Goal: Navigation & Orientation: Find specific page/section

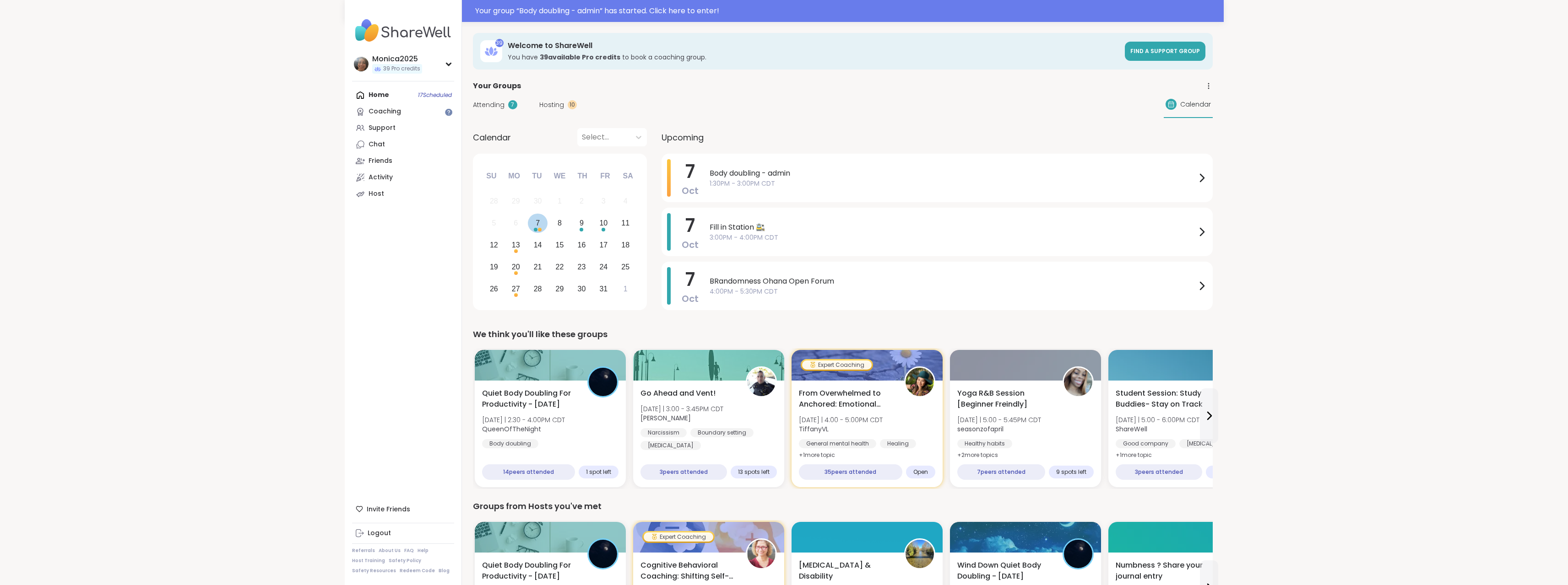
click at [541, 230] on div "Choose Tuesday, October 7th, 2025" at bounding box center [540, 230] width 4 height 4
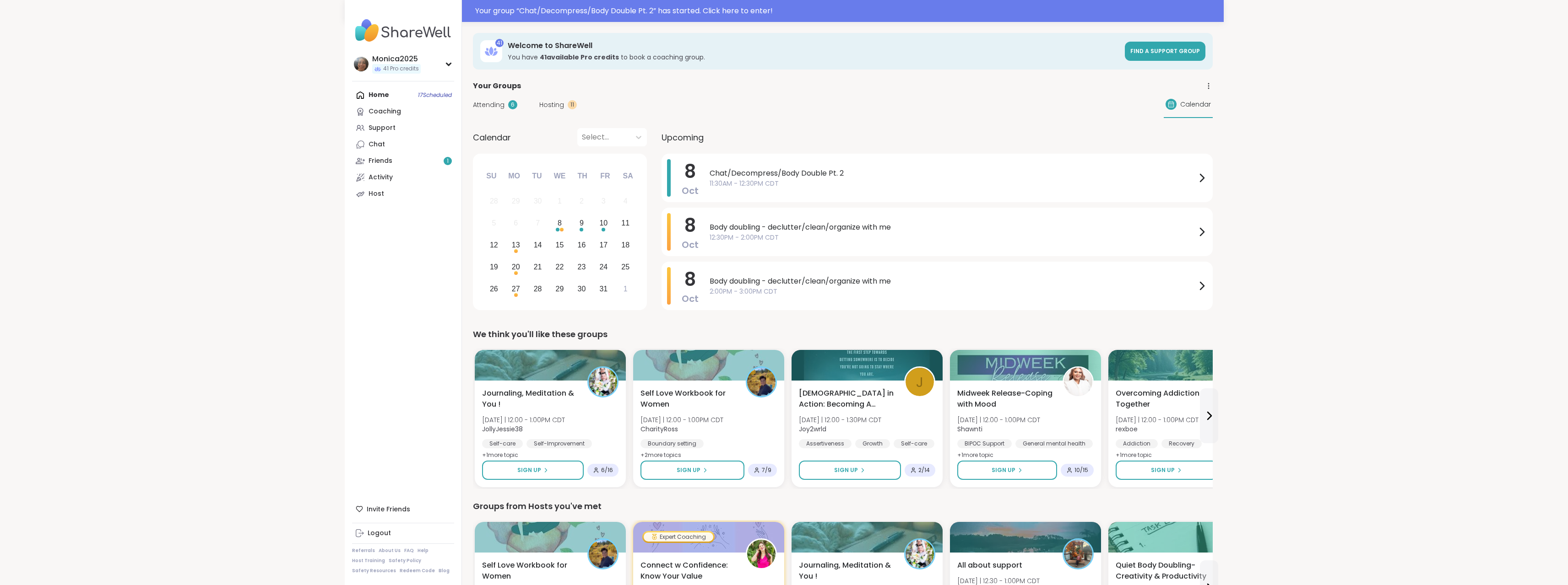
click at [822, 239] on span "12:30PM - 2:00PM CDT" at bounding box center [952, 238] width 487 height 10
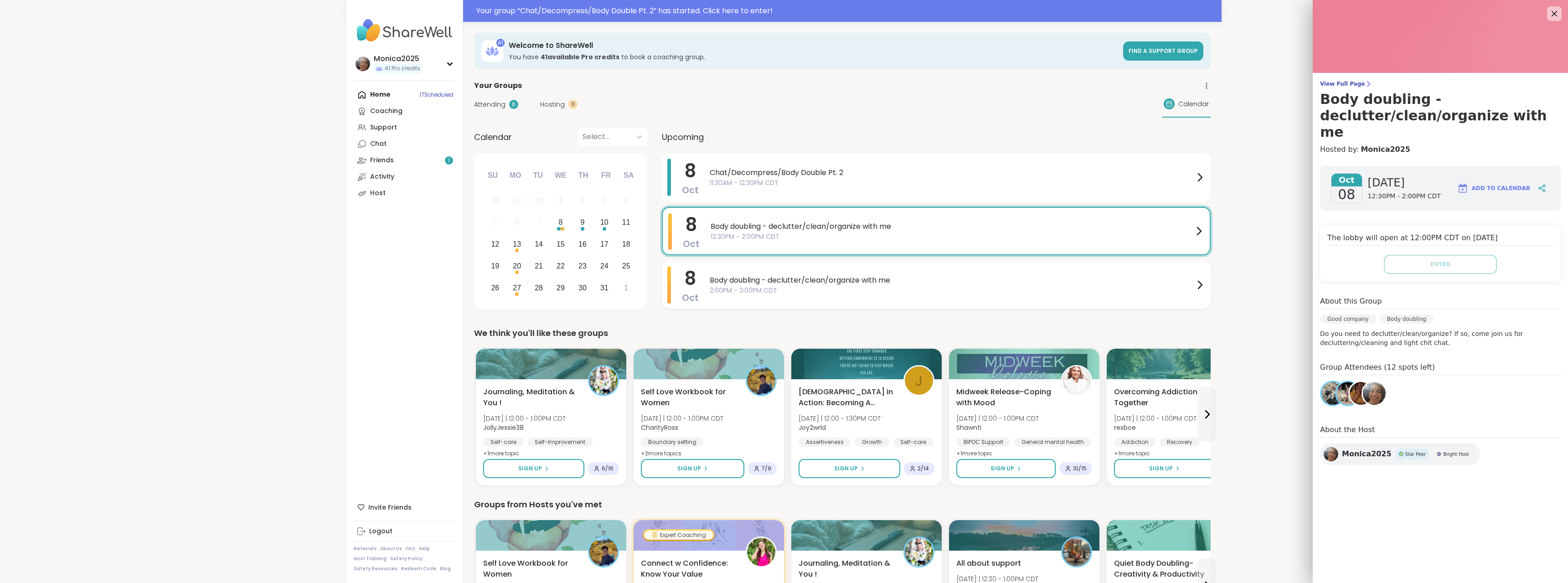
click at [819, 279] on span "Body doubling - declutter/clean/organize with me" at bounding box center [952, 280] width 485 height 11
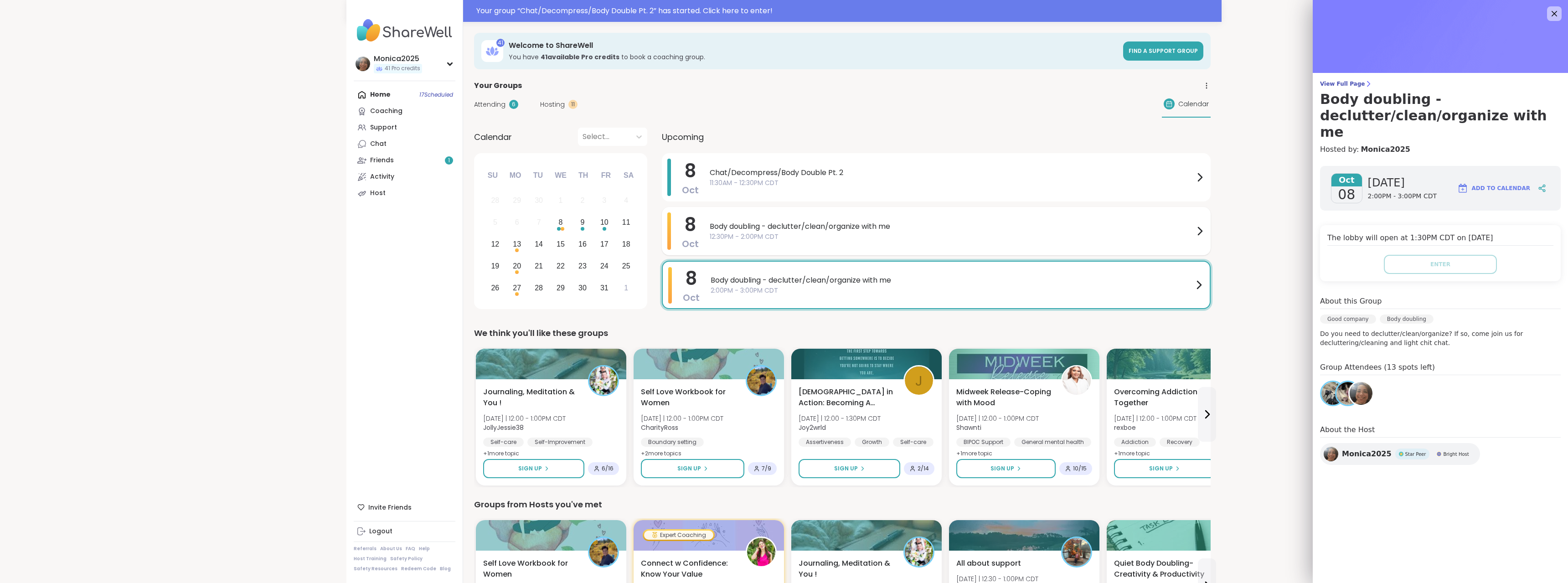
click at [829, 238] on span "12:30PM - 2:00PM CDT" at bounding box center [952, 237] width 485 height 10
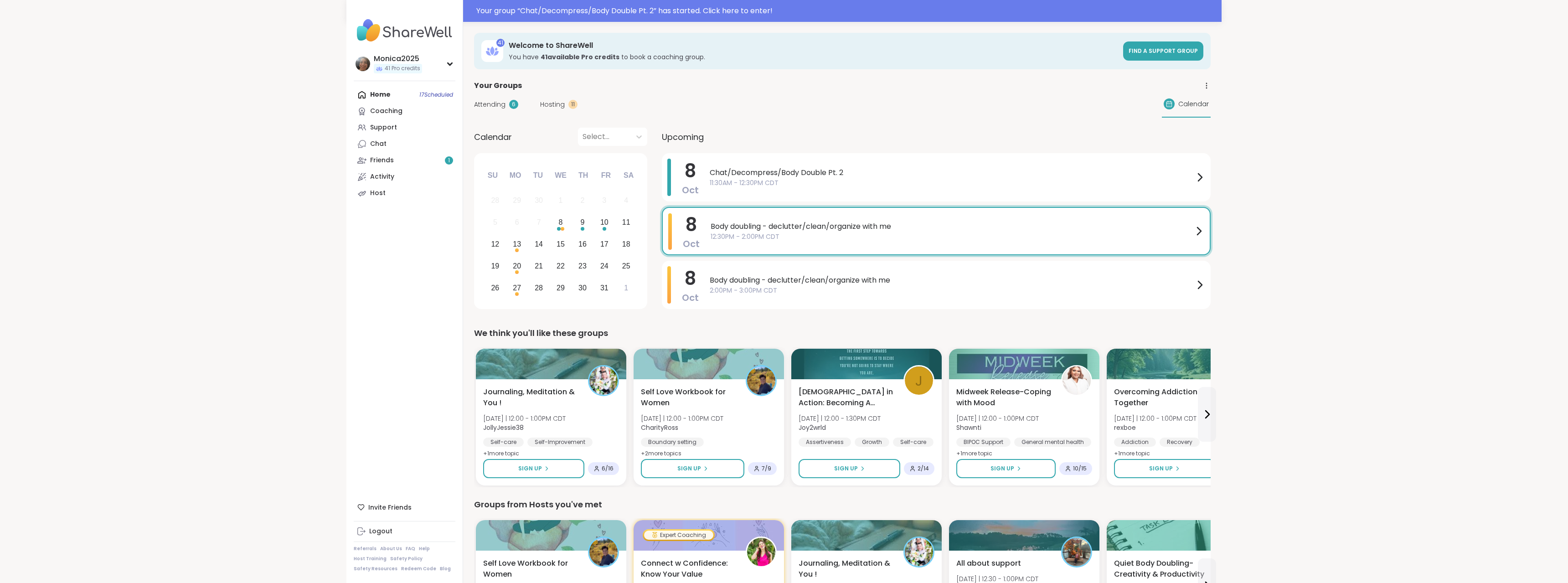
click at [796, 242] on div "Body doubling - declutter/clean/organize with me 12:30PM - 2:00PM CDT" at bounding box center [954, 231] width 494 height 36
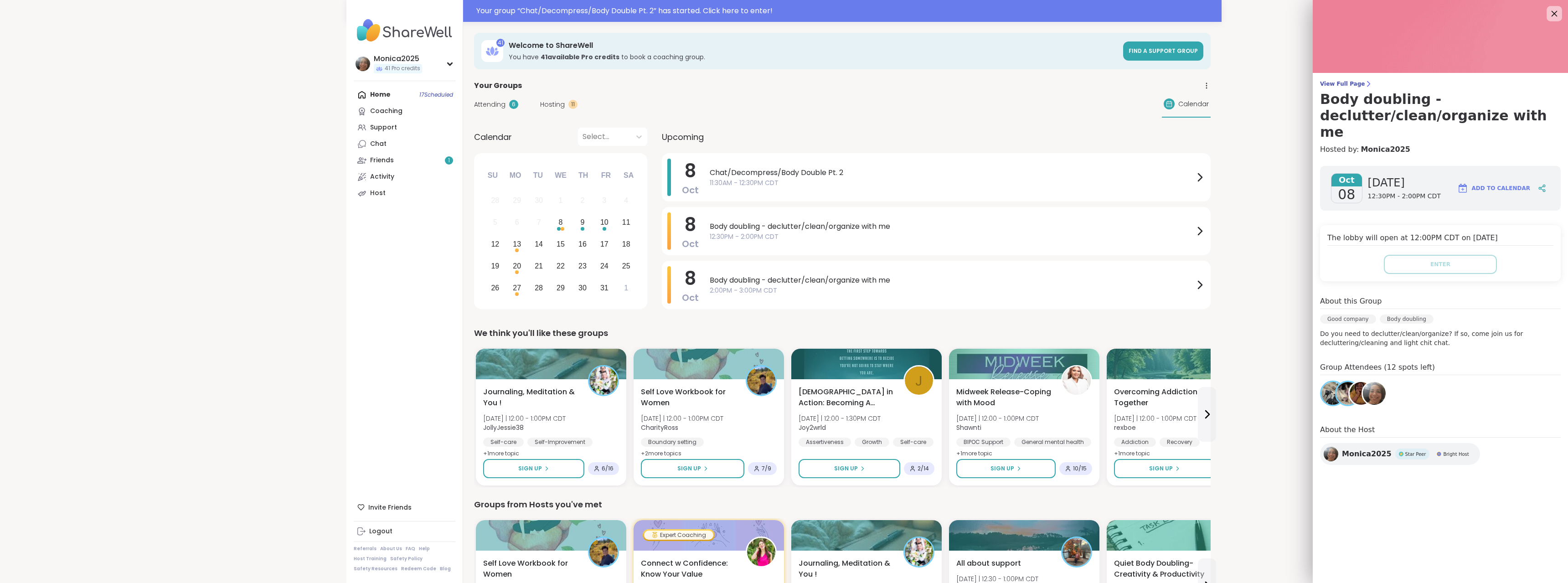
click at [1549, 17] on icon at bounding box center [1555, 14] width 12 height 12
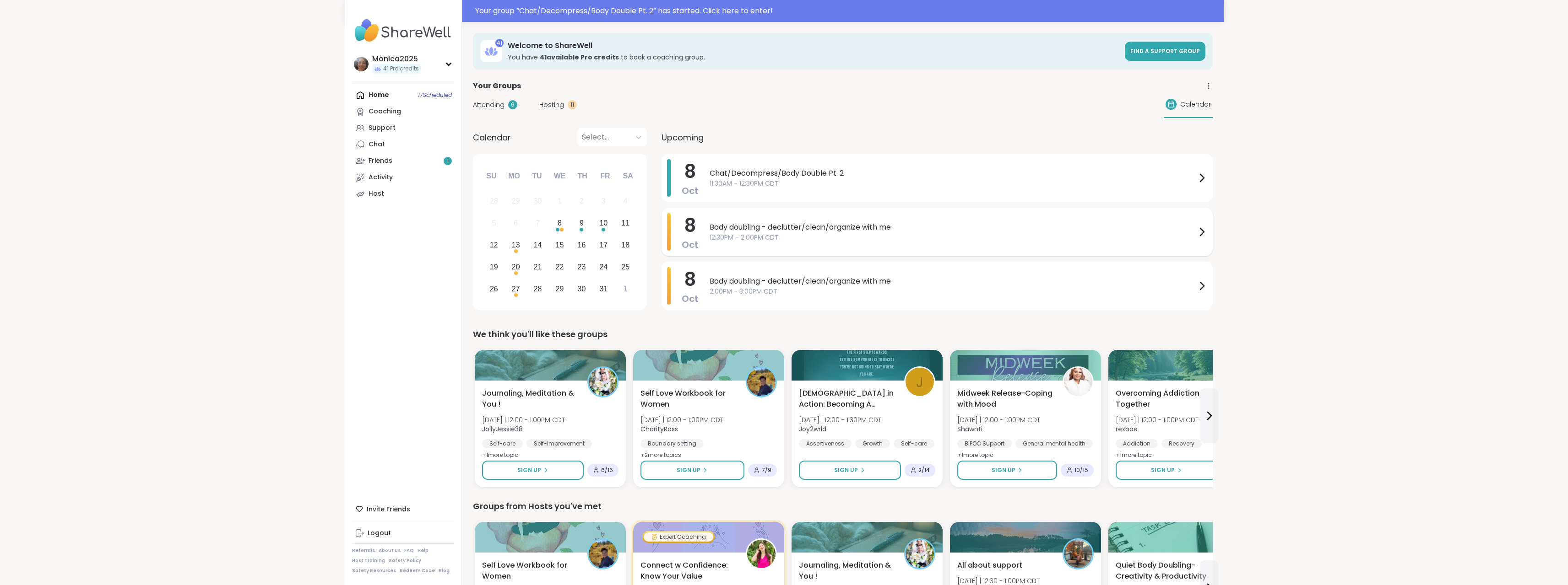
click at [831, 246] on div "Body doubling - declutter/clean/organize with me 12:30PM - 2:00PM CDT" at bounding box center [958, 232] width 497 height 38
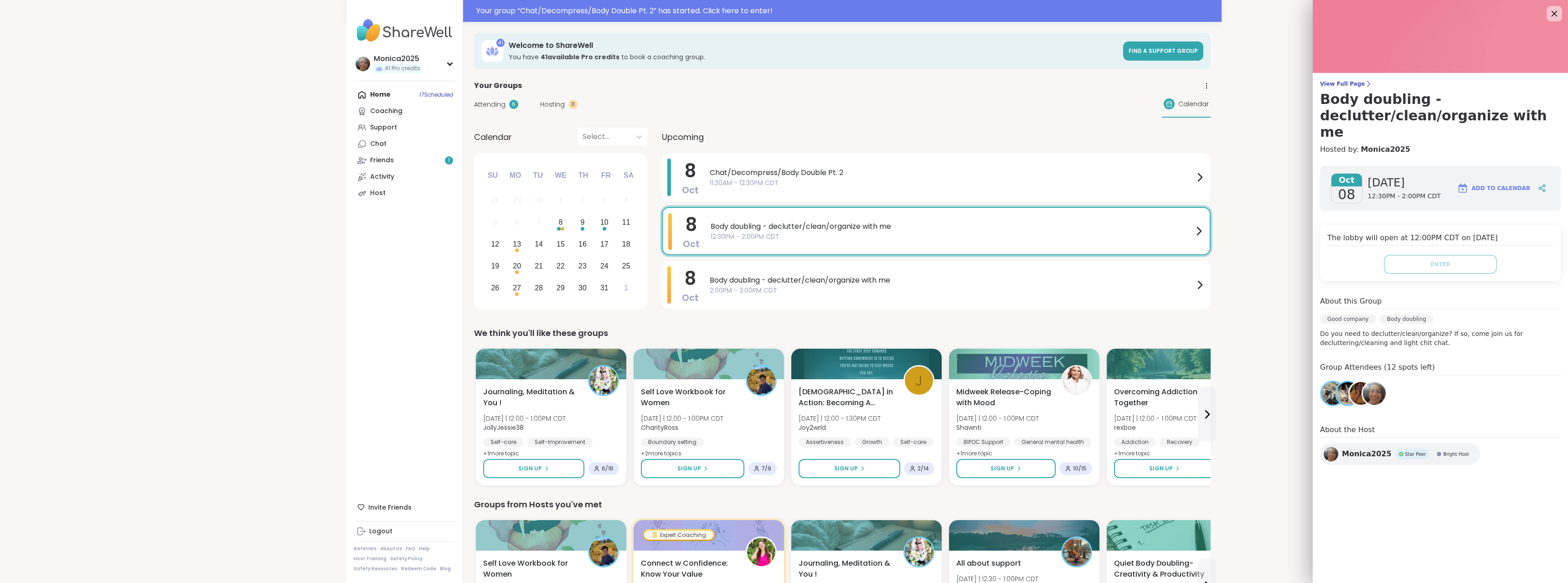
click at [1548, 20] on div at bounding box center [1555, 14] width 16 height 16
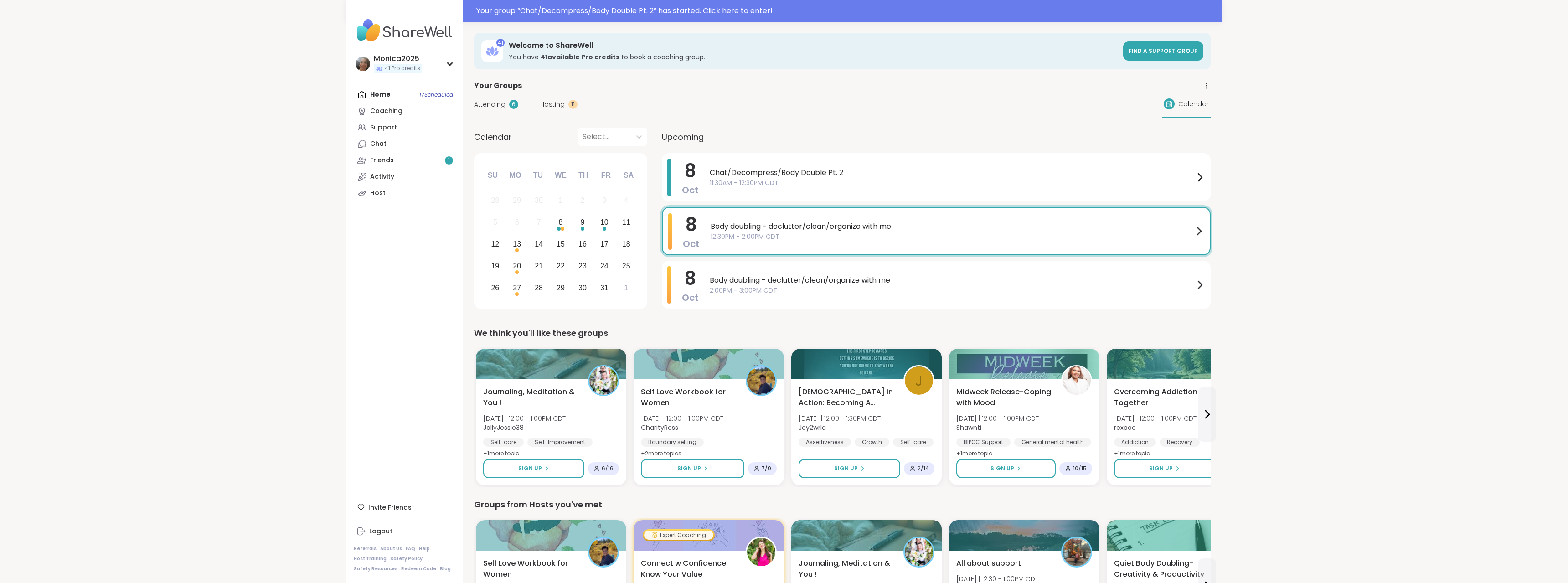
click at [829, 239] on span "12:30PM - 2:00PM CDT" at bounding box center [952, 237] width 483 height 10
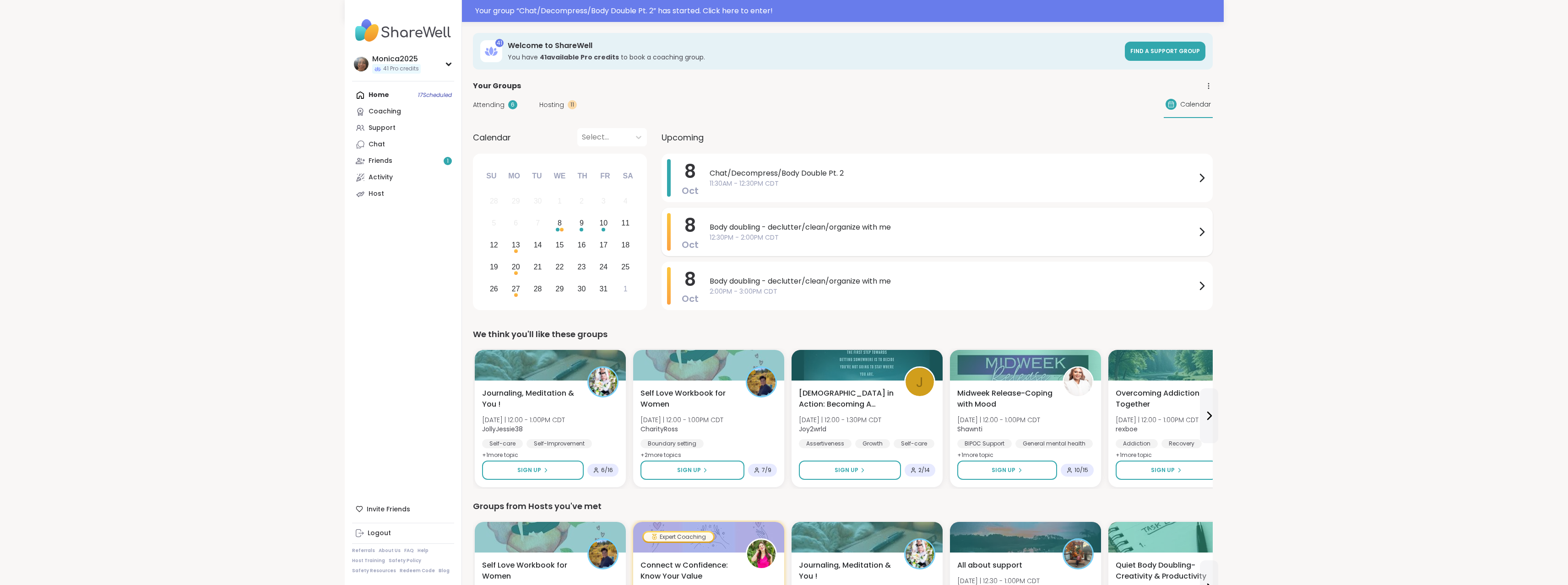
click at [832, 240] on span "12:30PM - 2:00PM CDT" at bounding box center [952, 238] width 487 height 10
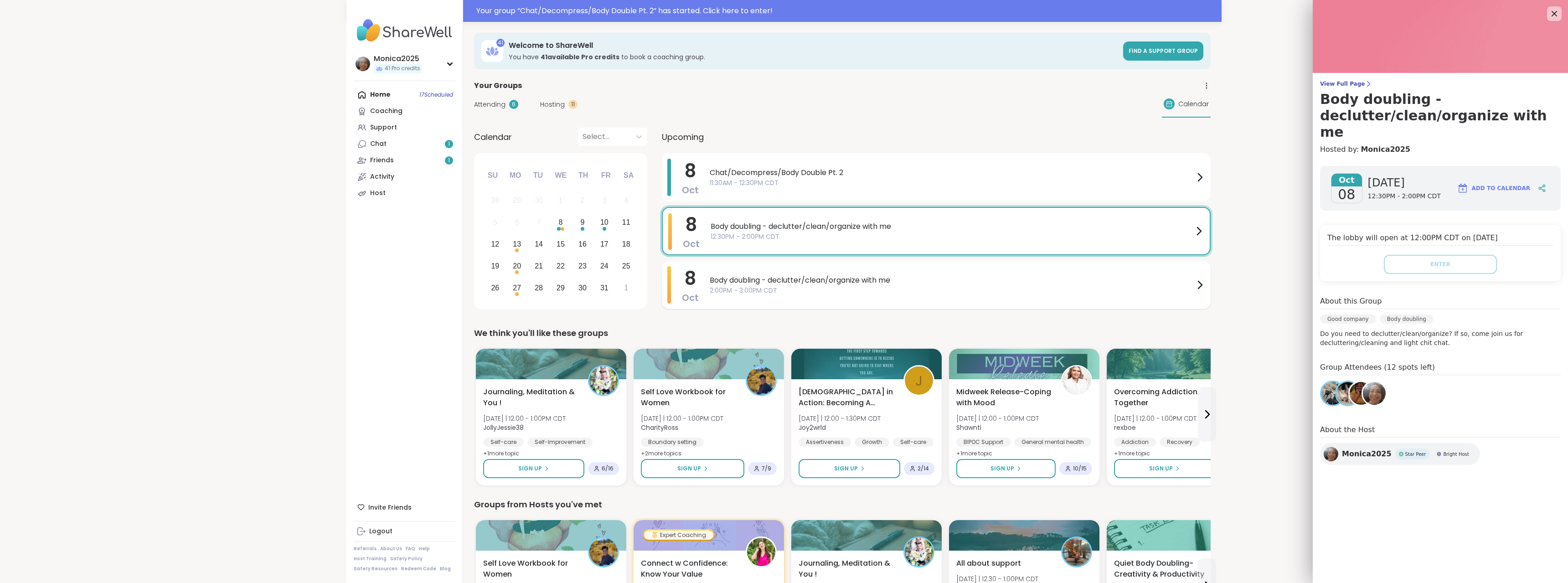
click at [834, 286] on span "2:00PM - 3:00PM CDT" at bounding box center [952, 291] width 485 height 10
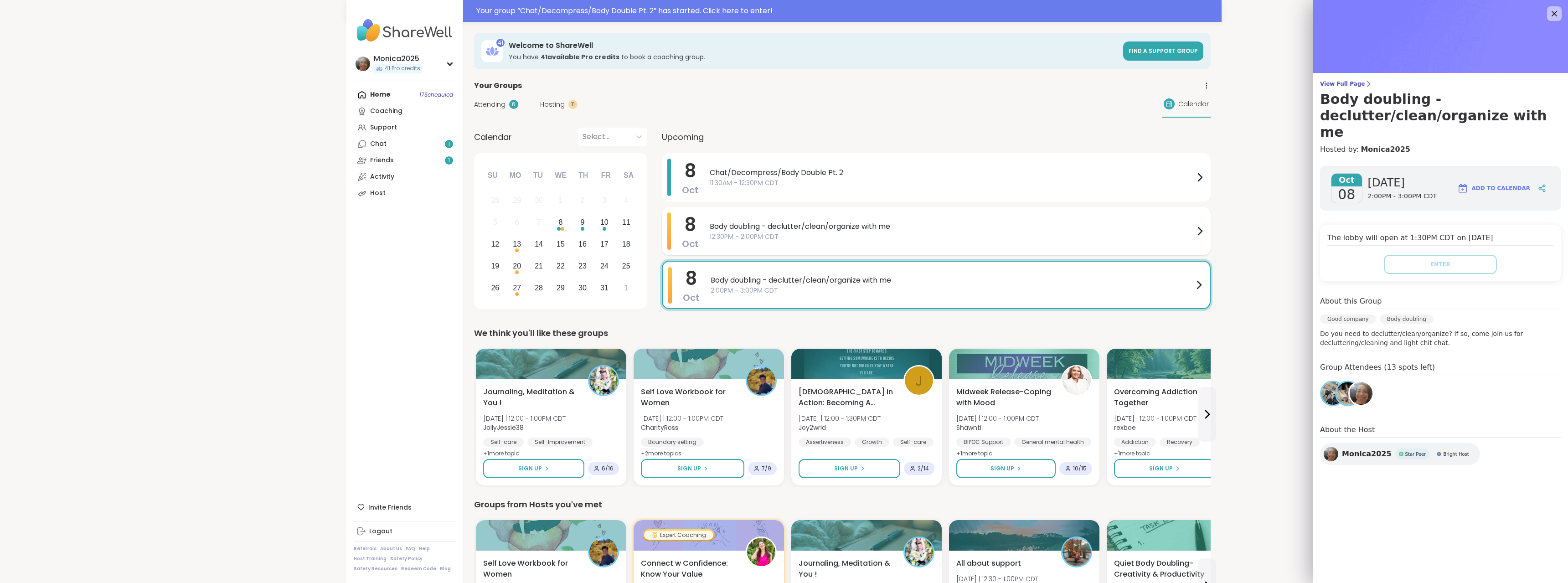
click at [880, 234] on span "12:30PM - 2:00PM CDT" at bounding box center [952, 237] width 485 height 10
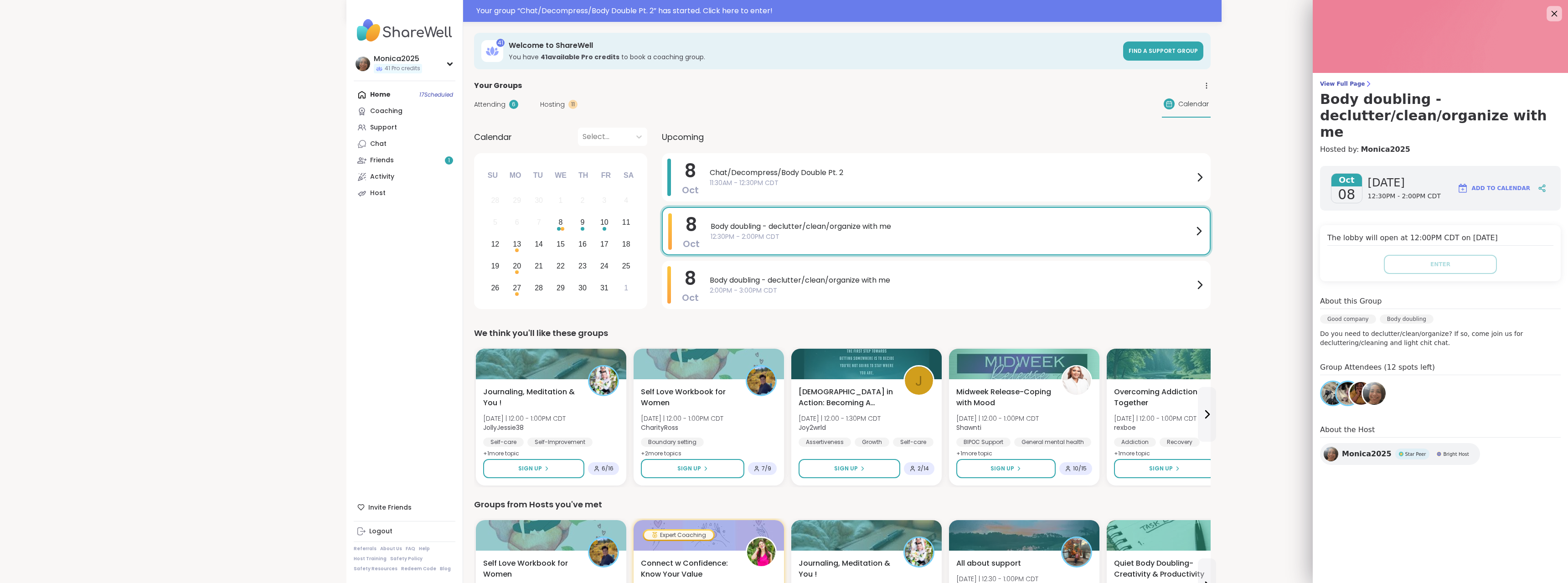
click at [1552, 18] on icon at bounding box center [1555, 14] width 12 height 12
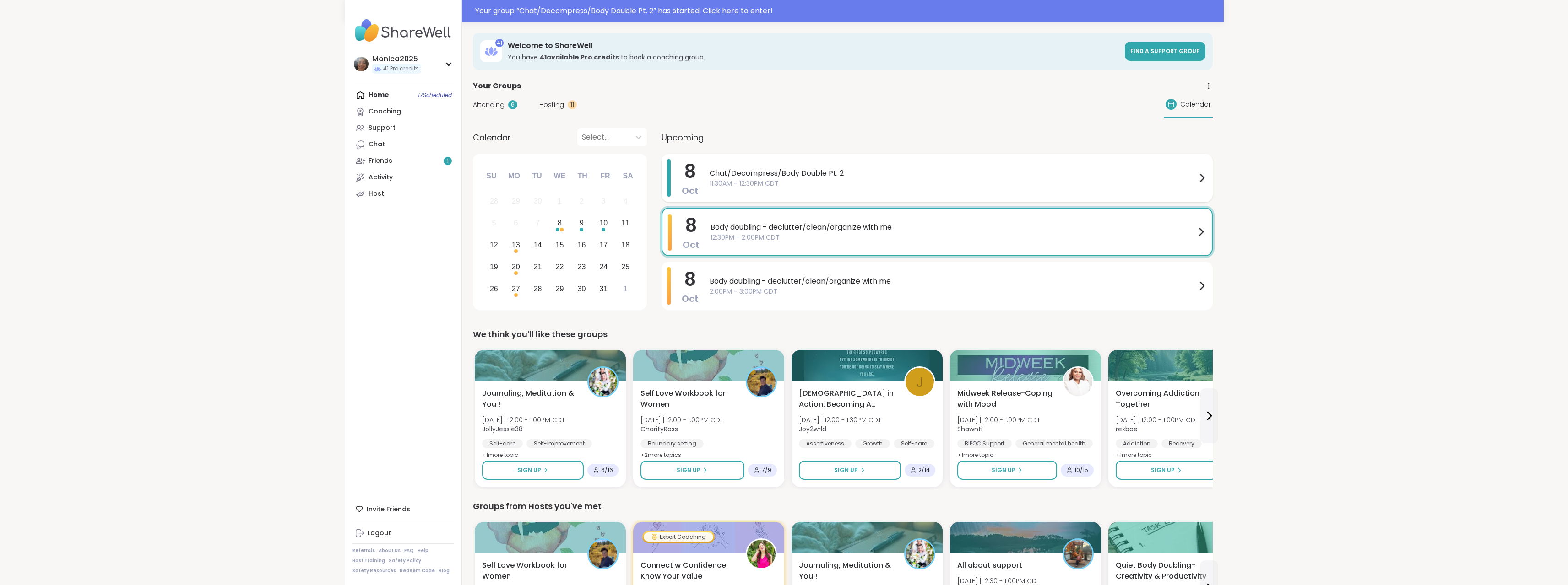
click at [789, 186] on span "11:30AM - 12:30PM CDT" at bounding box center [952, 184] width 487 height 10
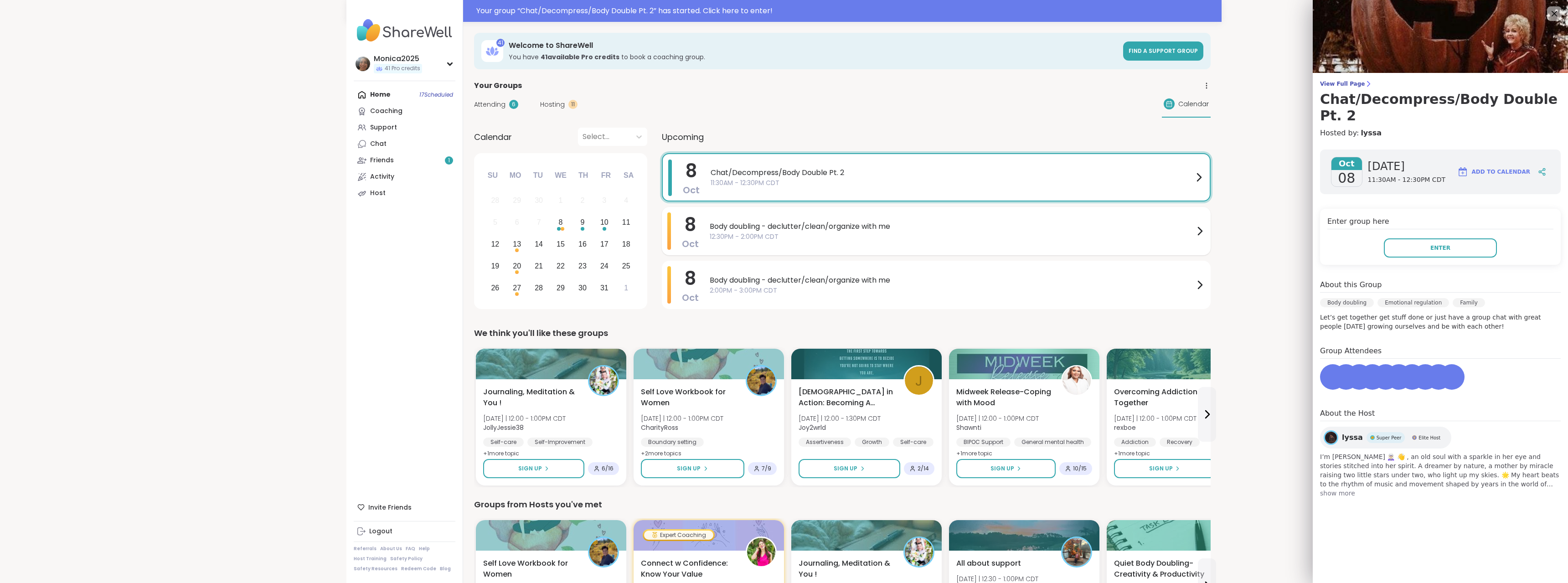
click at [794, 240] on span "12:30PM - 2:00PM CDT" at bounding box center [952, 237] width 485 height 10
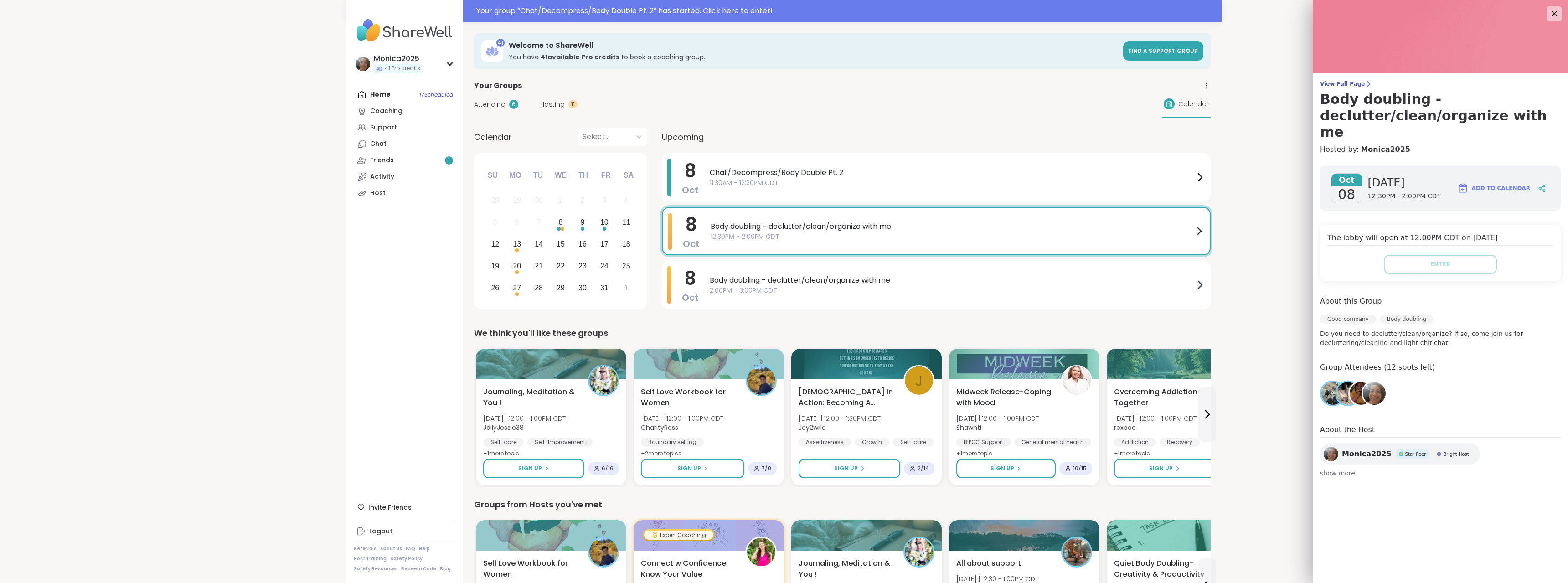
click at [1552, 13] on icon at bounding box center [1555, 14] width 6 height 6
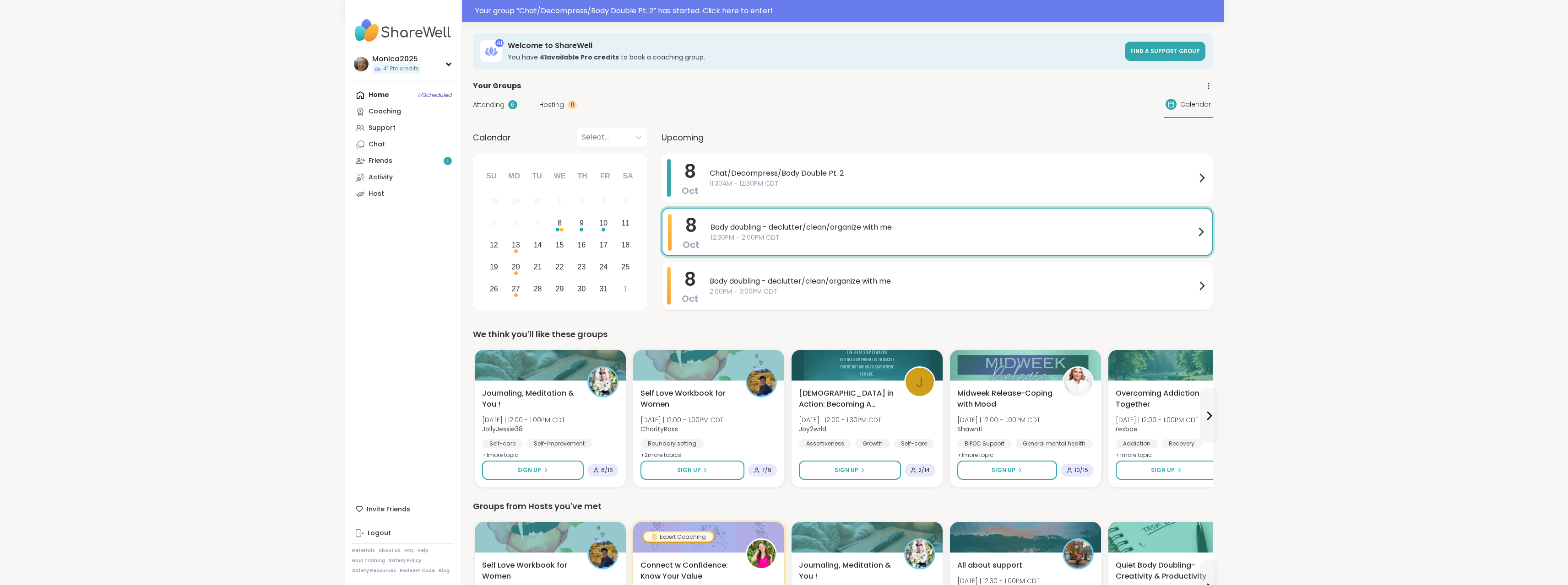
click at [759, 287] on span "2:00PM - 3:00PM CDT" at bounding box center [952, 292] width 487 height 10
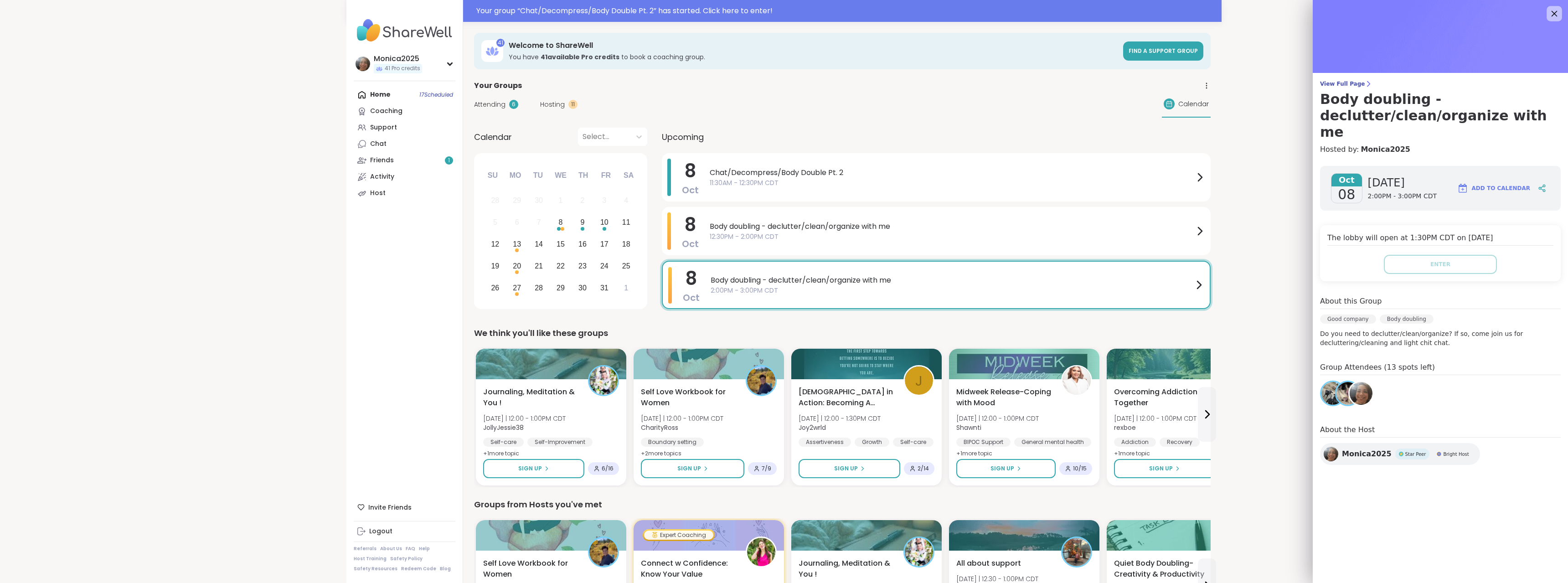
click at [1549, 17] on icon at bounding box center [1555, 14] width 12 height 12
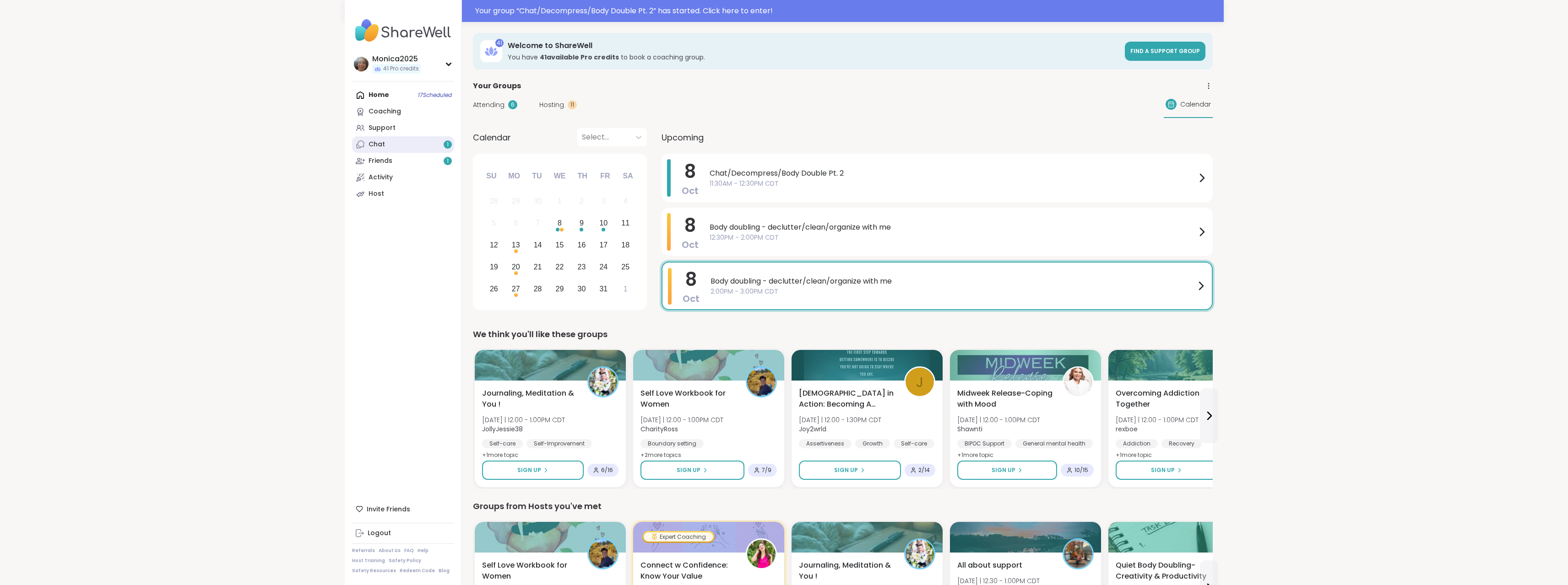
click at [414, 143] on link "Chat 1" at bounding box center [403, 144] width 102 height 17
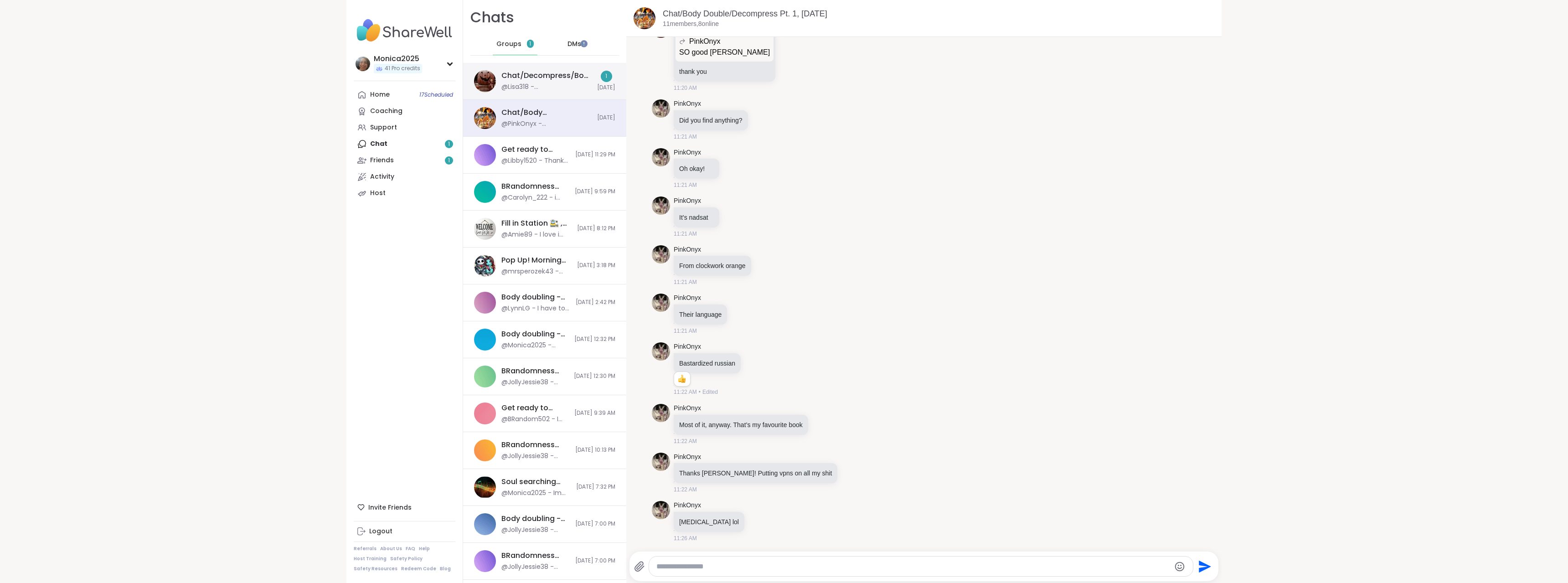
click at [553, 85] on div "@Lisa318 - [GEOGRAPHIC_DATA] in the house!" at bounding box center [546, 86] width 90 height 9
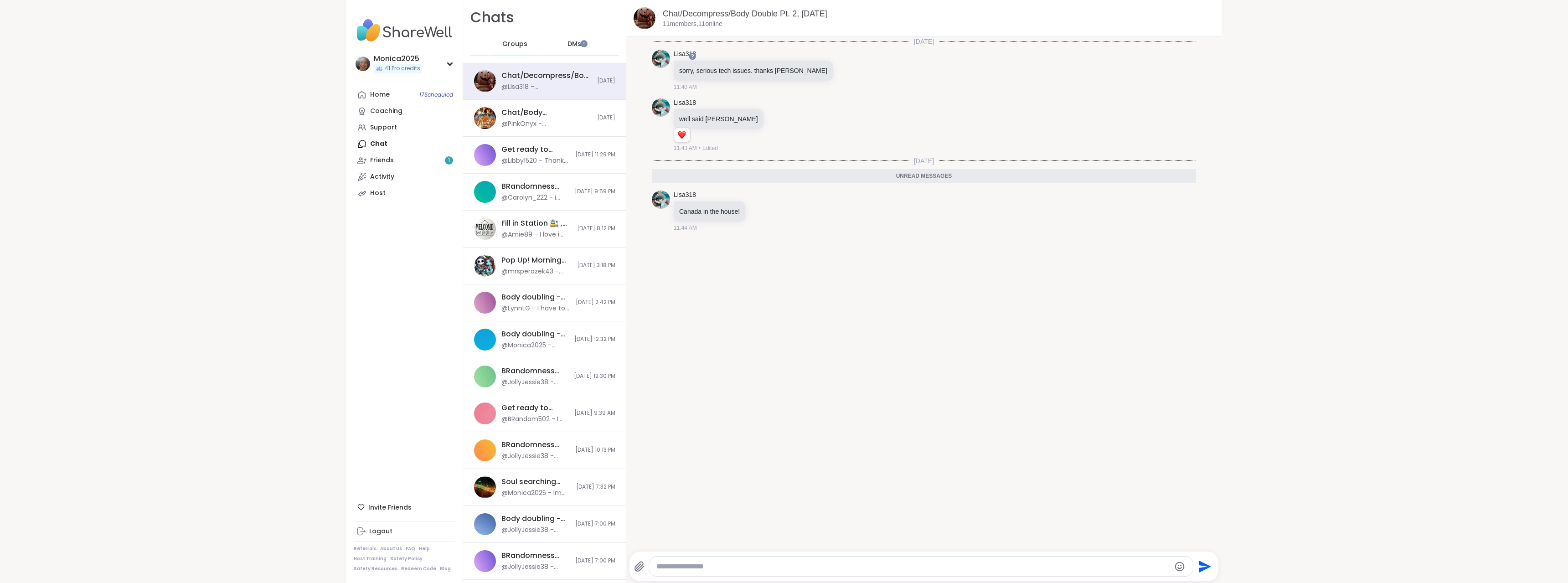
click at [571, 45] on span "DMs" at bounding box center [575, 44] width 14 height 9
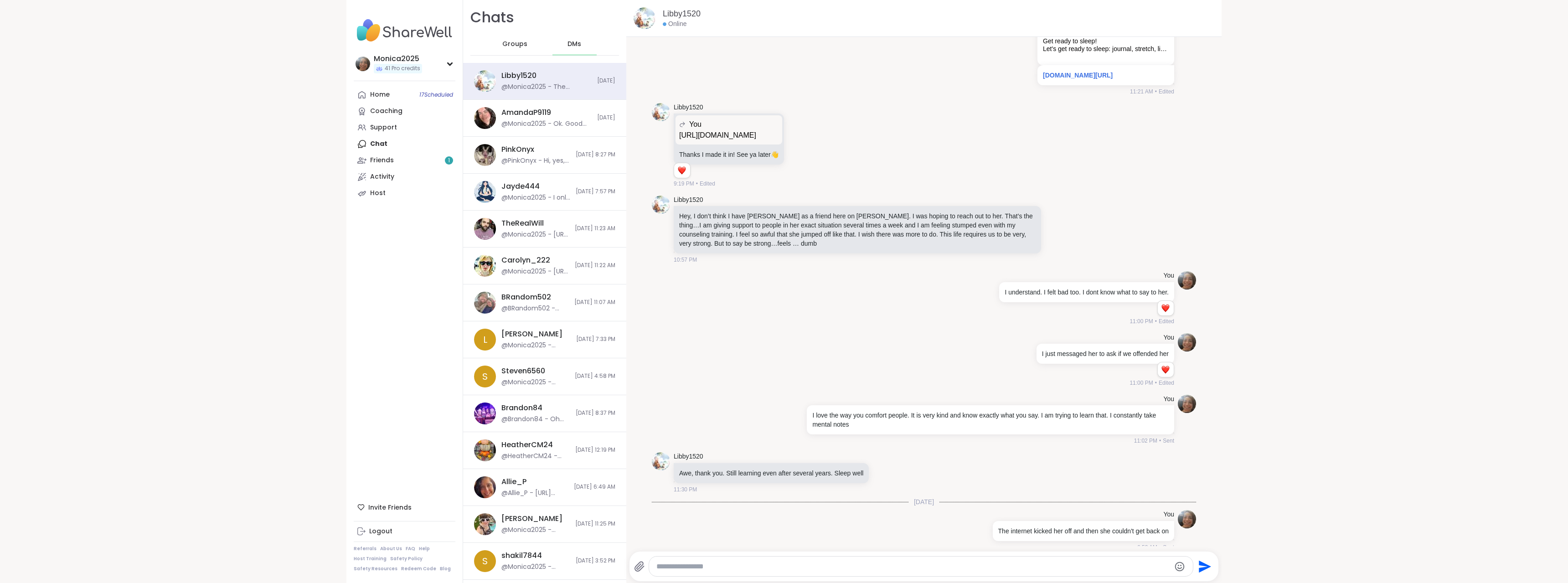
click at [508, 49] on div "Groups" at bounding box center [514, 45] width 45 height 22
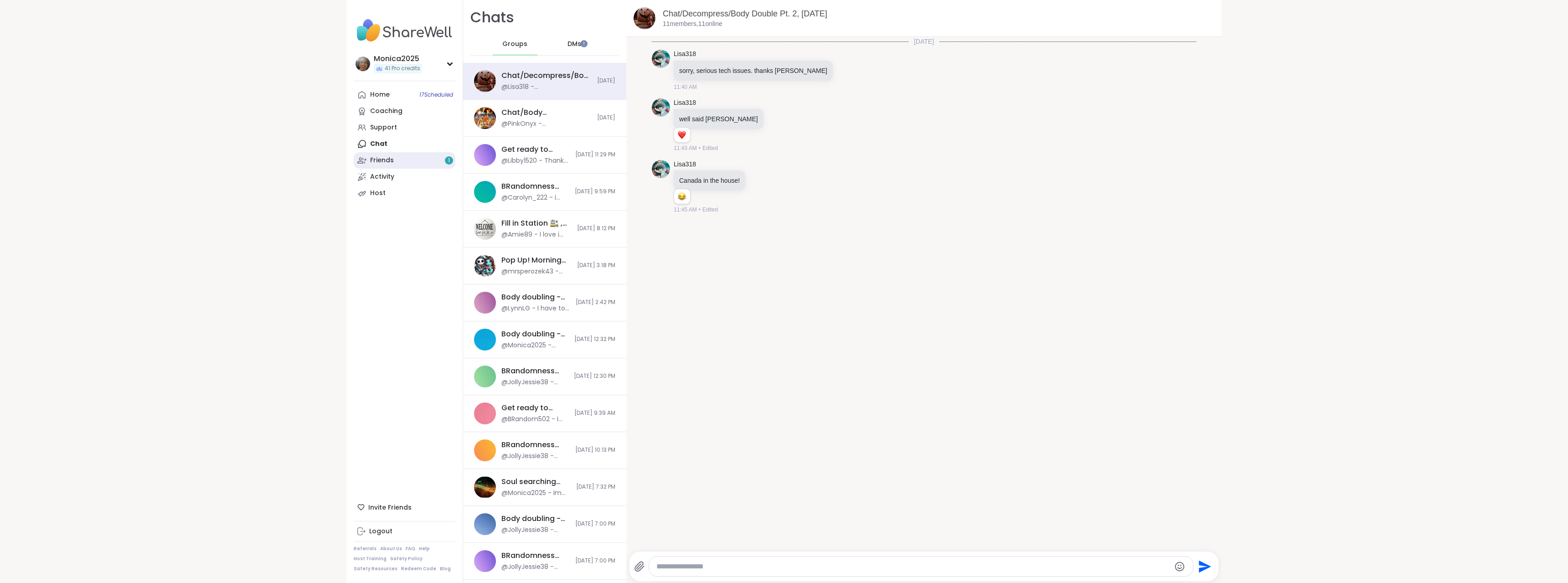
click at [430, 164] on link "Friends 1" at bounding box center [404, 161] width 102 height 17
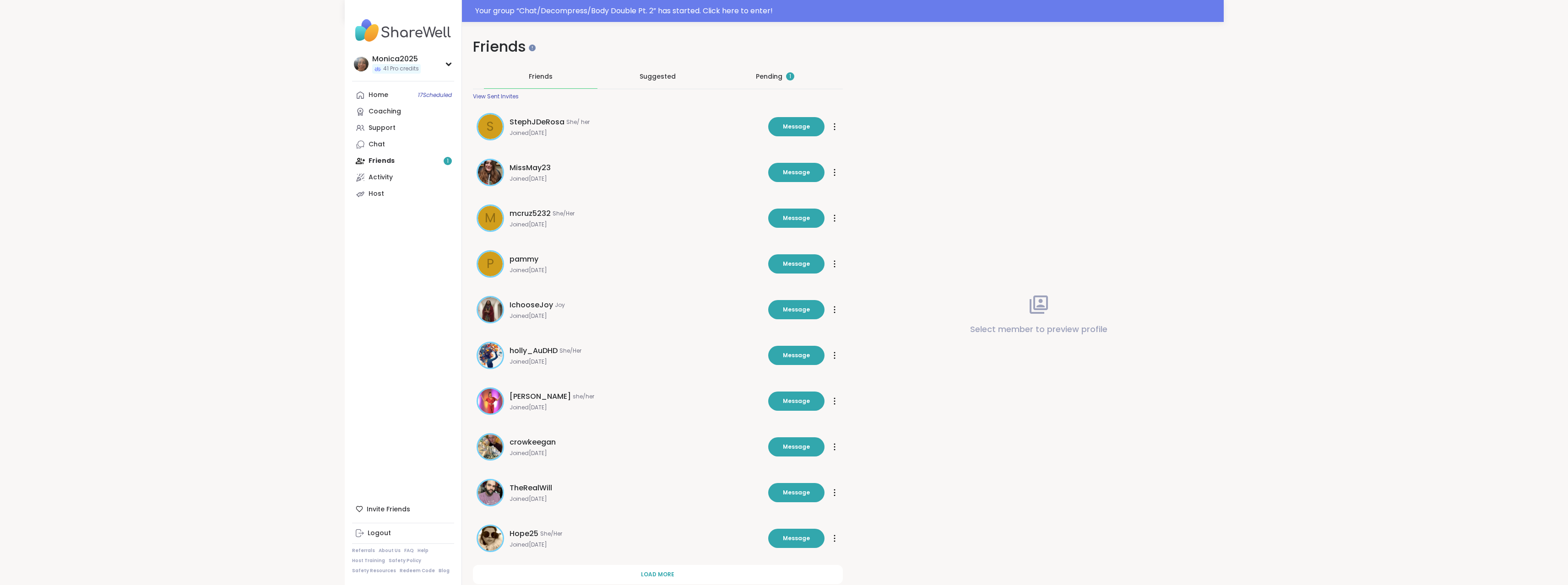
click at [779, 72] on div "Pending 1" at bounding box center [775, 77] width 113 height 24
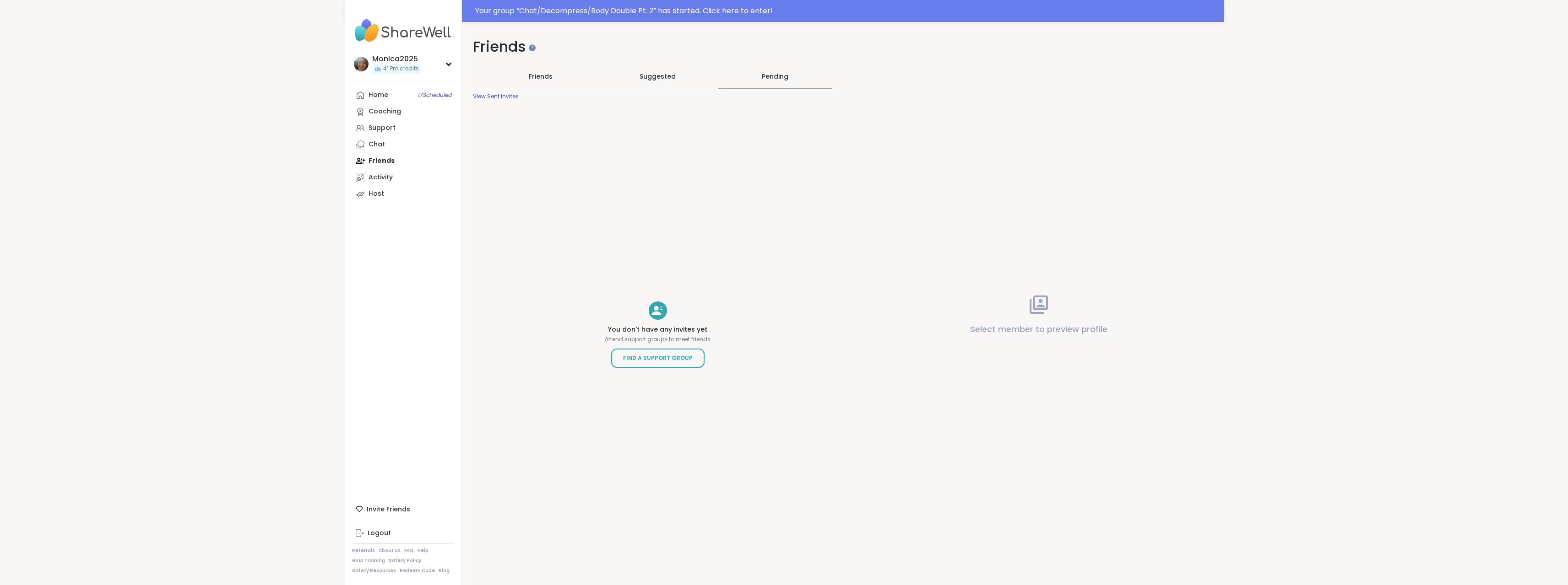
click at [505, 95] on div "View Sent Invites" at bounding box center [495, 96] width 46 height 7
click at [374, 94] on div "Home 17 Scheduled" at bounding box center [378, 95] width 20 height 9
